Goal: Task Accomplishment & Management: Complete application form

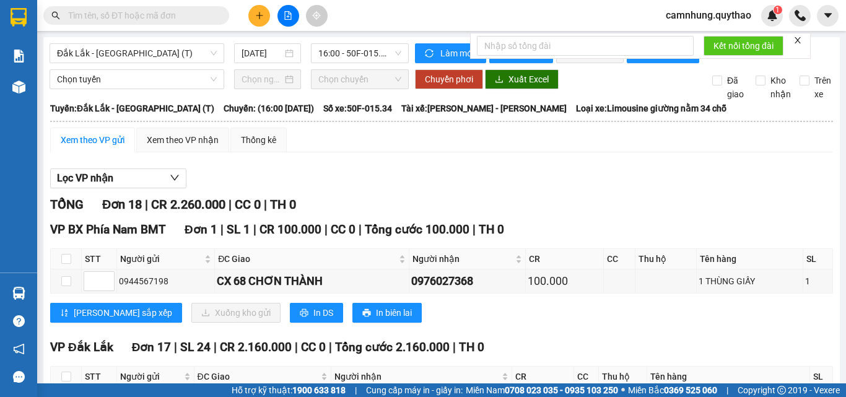
click at [260, 16] on icon "plus" at bounding box center [259, 15] width 1 height 7
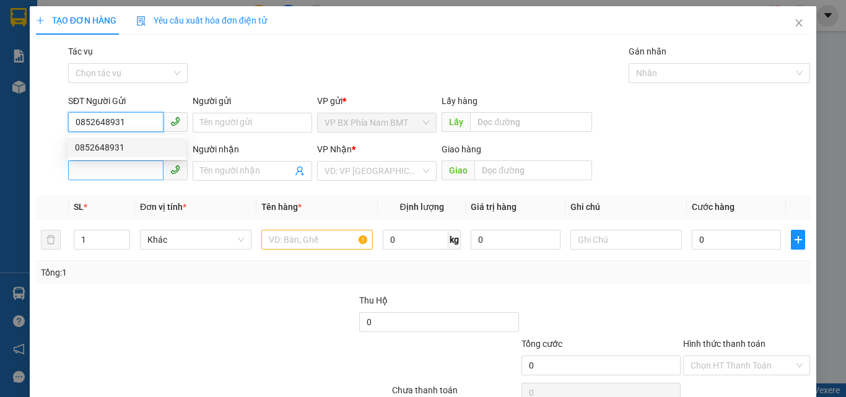
type input "0852648931"
click at [119, 164] on input "SĐT Người Nhận *" at bounding box center [115, 170] width 95 height 20
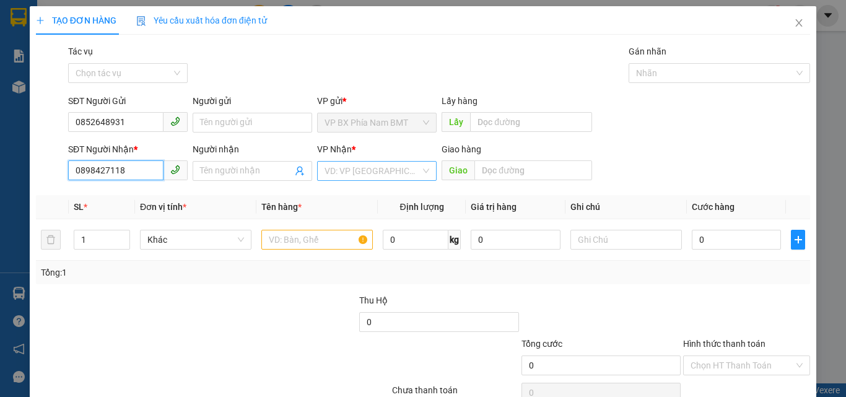
type input "0898427118"
click at [361, 171] on input "search" at bounding box center [373, 171] width 96 height 19
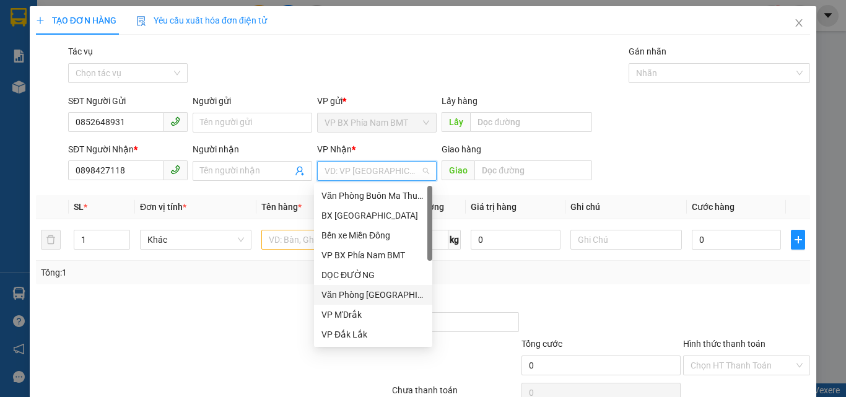
scroll to position [62, 0]
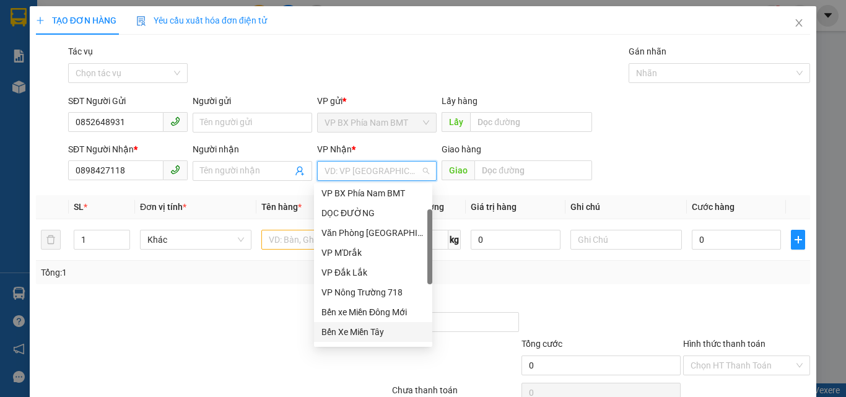
click at [352, 331] on div "Bến Xe Miền Tây" at bounding box center [372, 332] width 103 height 14
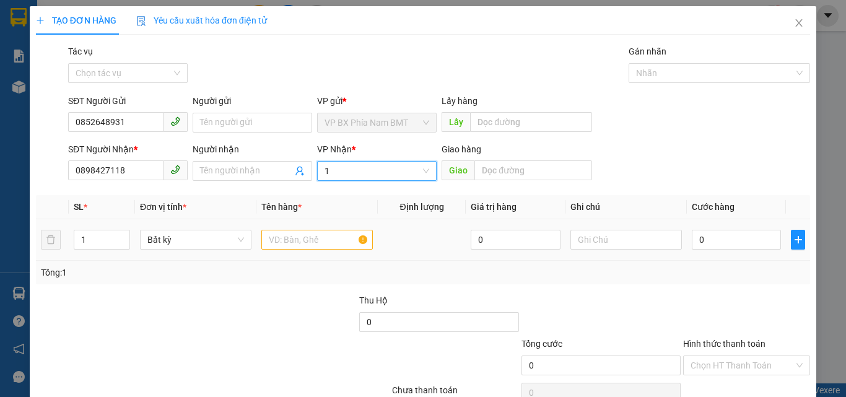
type input "1"
click at [287, 244] on input "text" at bounding box center [316, 240] width 111 height 20
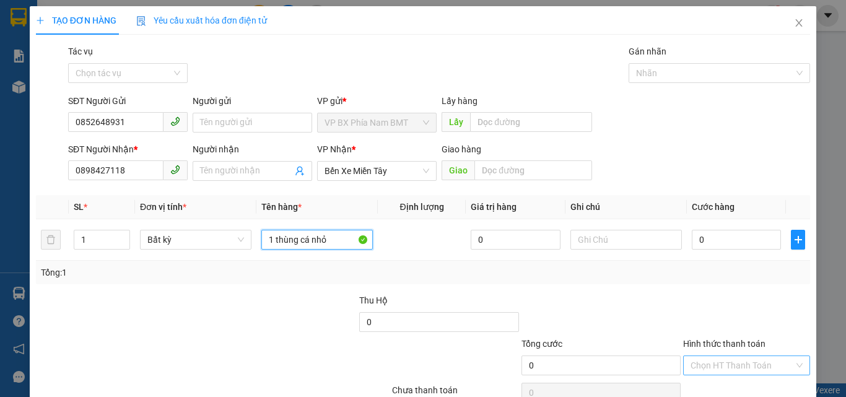
type input "1 thùng cá nhỏ"
click at [730, 366] on input "Hình thức thanh toán" at bounding box center [742, 365] width 103 height 19
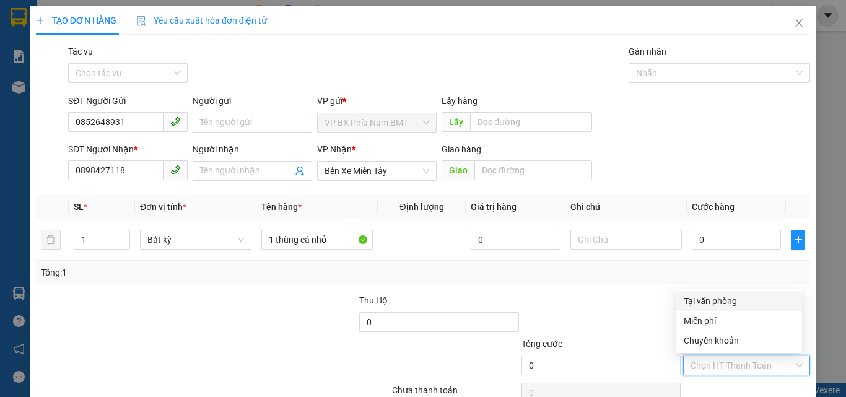
click at [718, 301] on div "Tại văn phòng" at bounding box center [739, 301] width 111 height 14
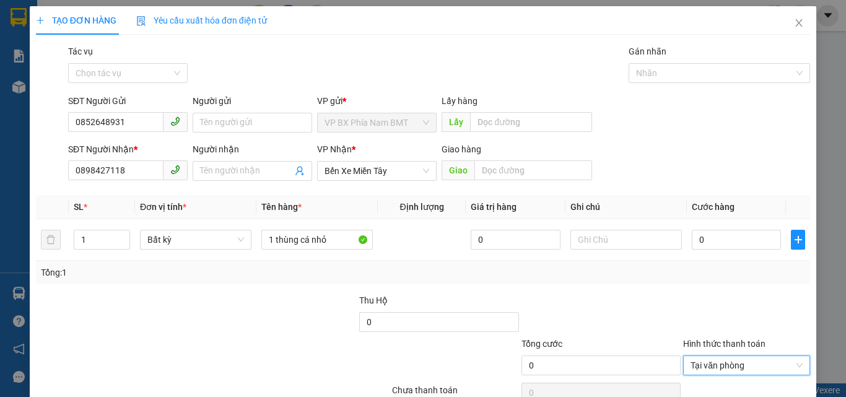
scroll to position [61, 0]
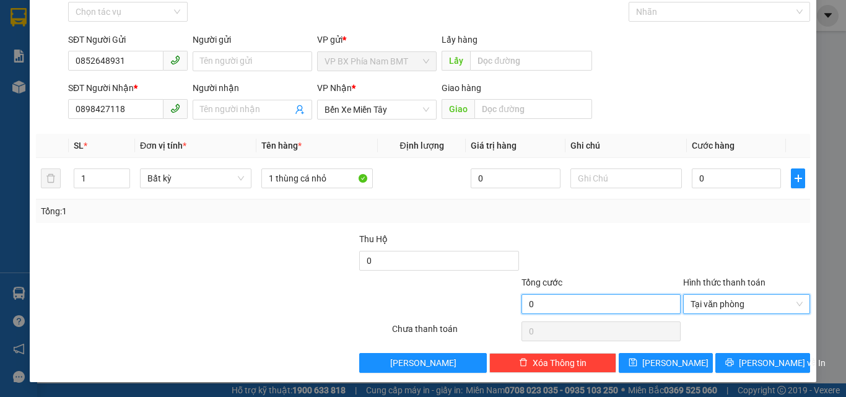
click at [581, 313] on input "0" at bounding box center [601, 304] width 159 height 20
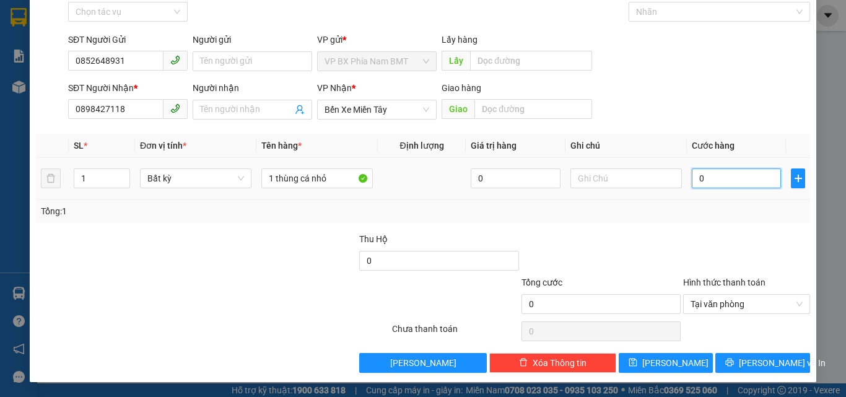
click at [701, 178] on input "0" at bounding box center [736, 178] width 89 height 20
type input "5"
type input "50"
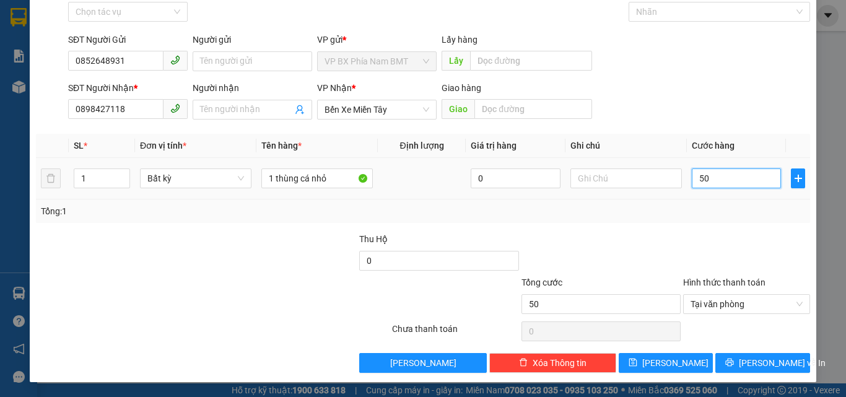
type input "500"
type input "5.000"
type input "50.000"
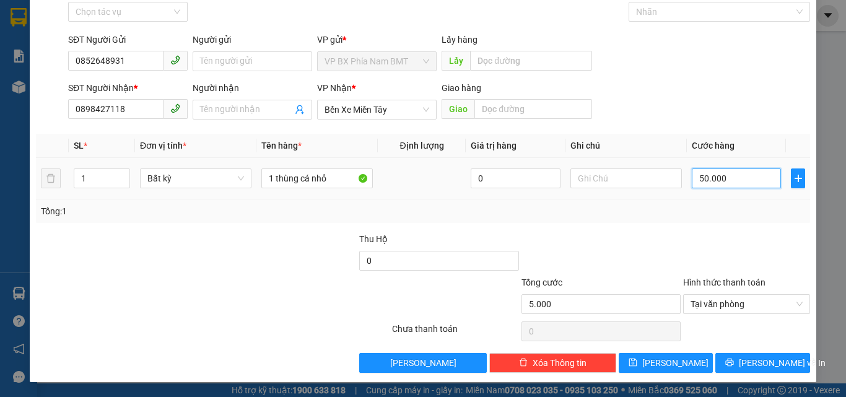
type input "50.000"
click at [743, 359] on button "[PERSON_NAME] và In" at bounding box center [762, 363] width 95 height 20
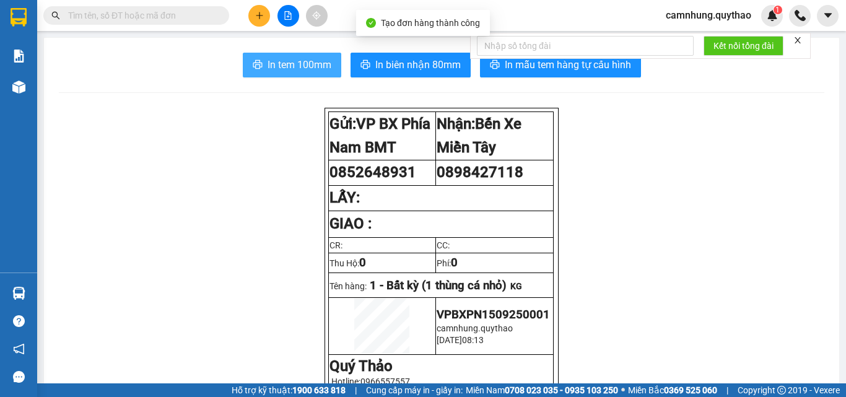
click at [281, 68] on span "In tem 100mm" at bounding box center [300, 64] width 64 height 15
